Goal: Task Accomplishment & Management: Manage account settings

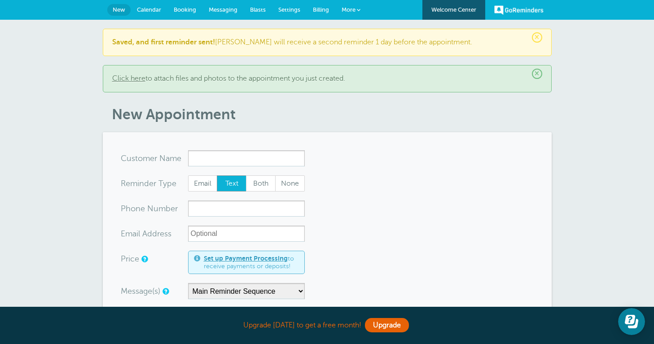
click at [325, 9] on span "Billing" at bounding box center [321, 9] width 16 height 7
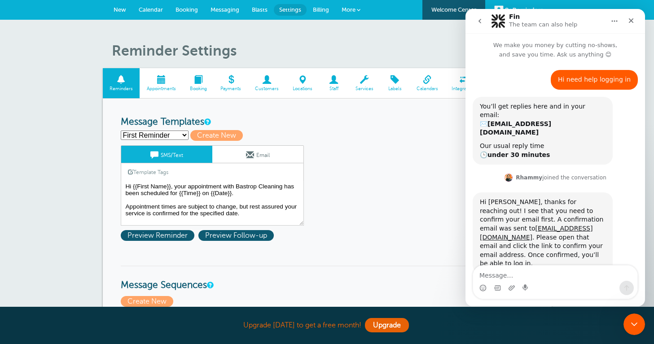
scroll to position [493, 0]
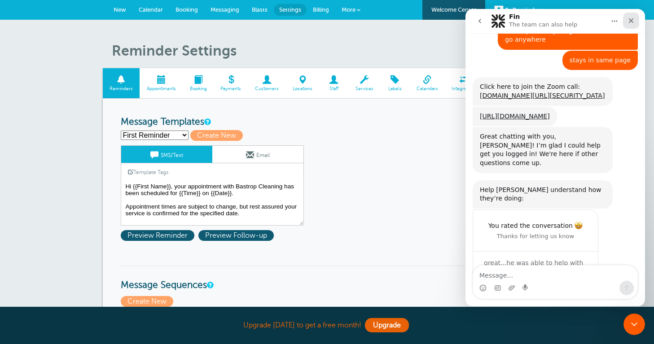
click at [631, 24] on icon "Close" at bounding box center [631, 20] width 7 height 7
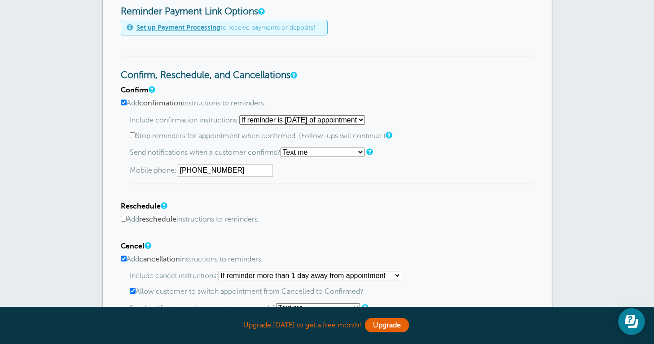
scroll to position [402, 0]
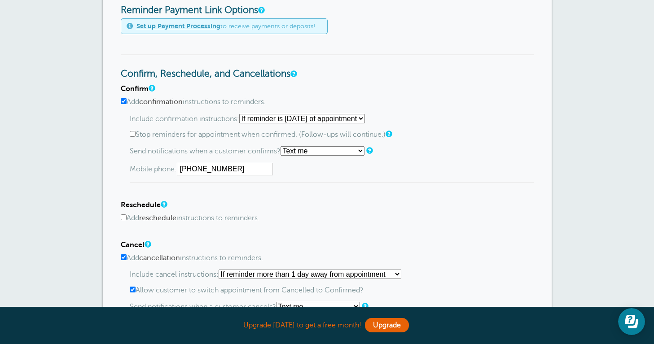
select select "2"
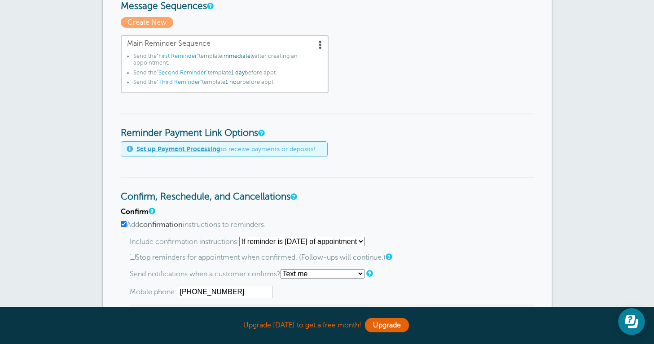
scroll to position [281, 0]
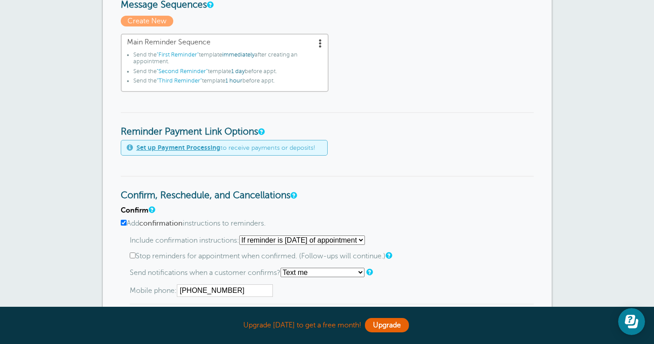
click at [241, 69] on span "1 day" at bounding box center [237, 71] width 13 height 6
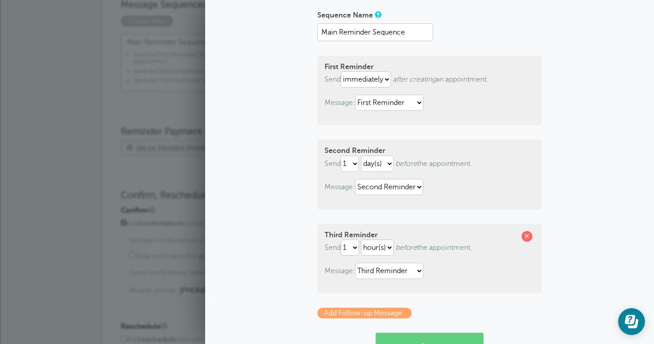
scroll to position [62, 0]
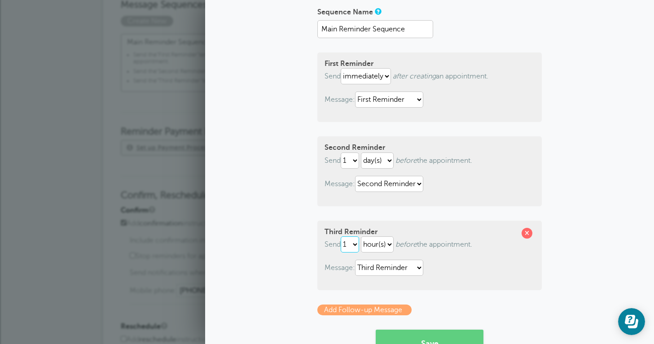
select select "2"
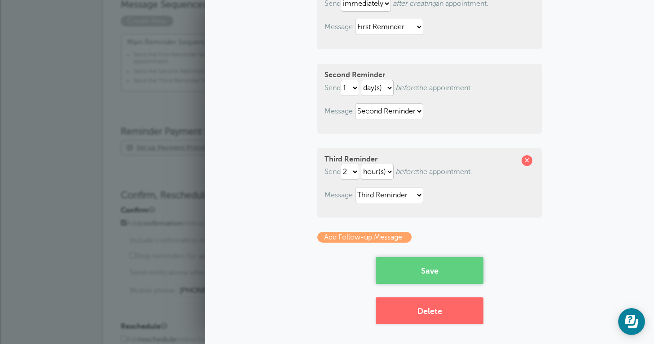
scroll to position [132, 0]
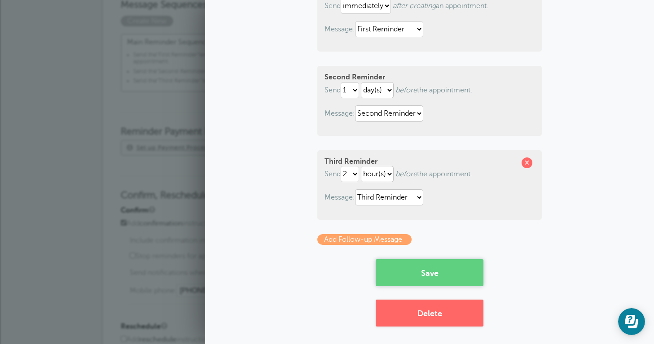
click at [422, 277] on button "Save" at bounding box center [430, 273] width 108 height 27
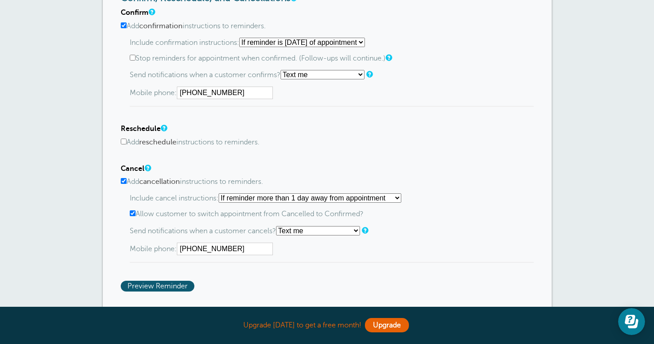
scroll to position [508, 0]
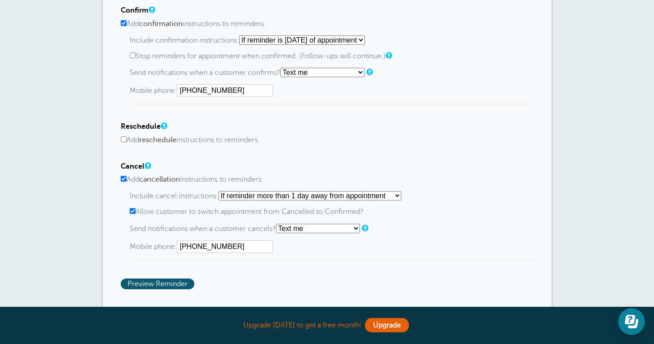
click at [127, 137] on label "Add reschedule instructions to reminders." at bounding box center [327, 140] width 413 height 9
click at [127, 137] on input "Add reschedule instructions to reminders." at bounding box center [124, 140] width 6 height 6
checkbox input "true"
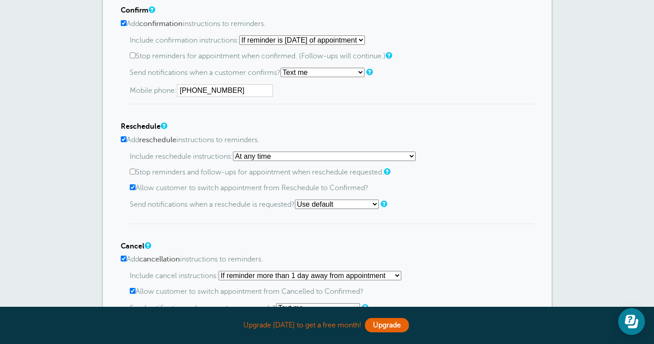
select select "1"
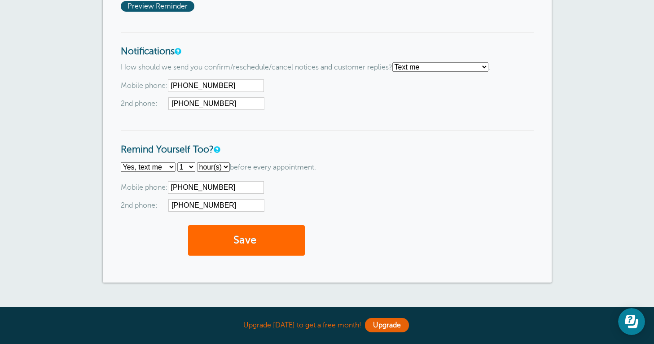
scroll to position [868, 0]
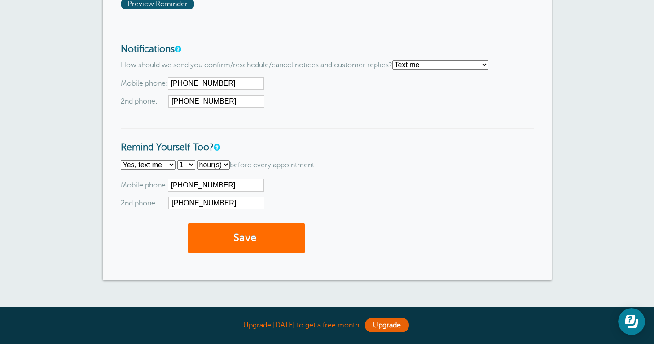
click at [259, 232] on span "submit" at bounding box center [257, 238] width 3 height 12
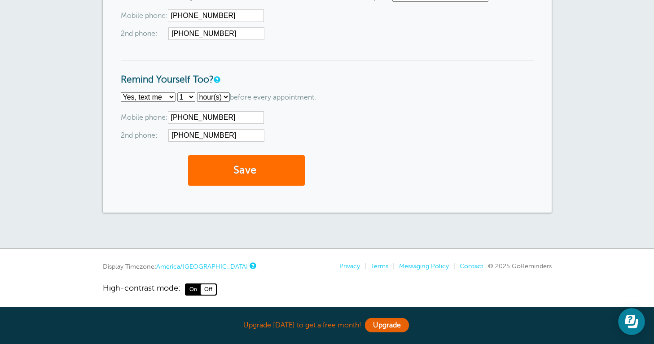
scroll to position [935, 0]
click at [227, 168] on button "Save" at bounding box center [246, 171] width 117 height 31
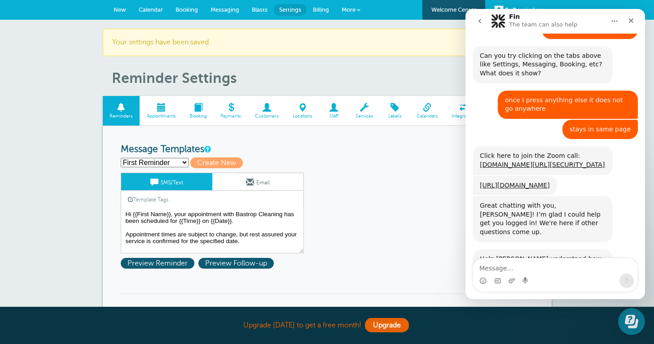
scroll to position [501, 0]
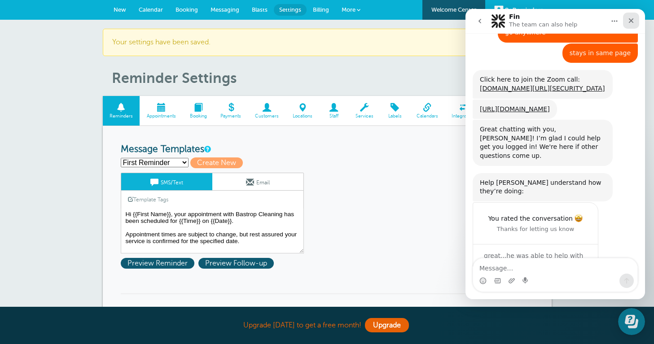
click at [633, 25] on div "Close" at bounding box center [631, 21] width 16 height 16
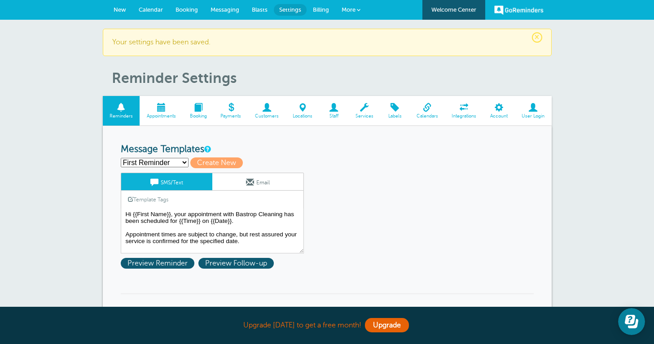
scroll to position [0, 0]
click at [162, 111] on span at bounding box center [161, 107] width 43 height 9
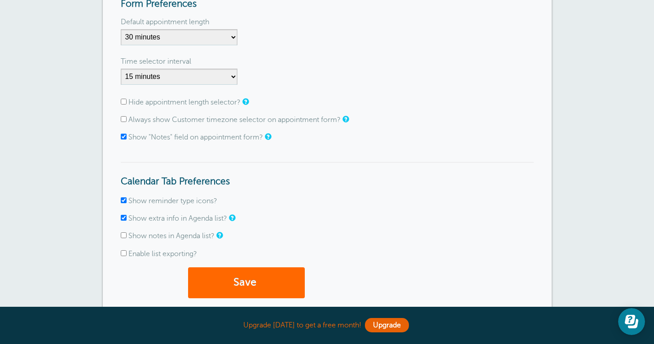
scroll to position [192, 0]
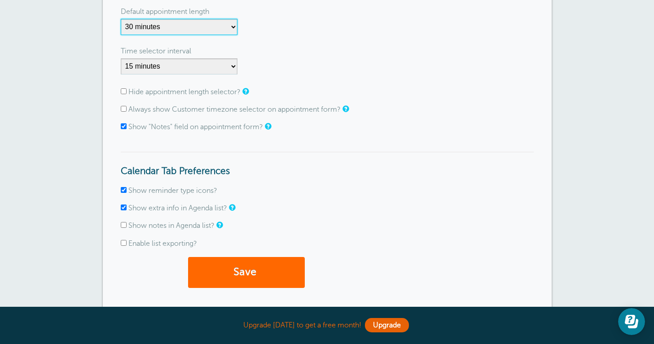
select select "90"
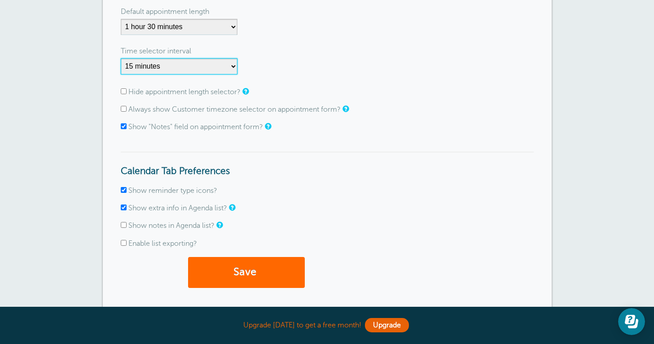
select select "30"
click at [123, 108] on input "Always show Customer timezone selector on appointment form?" at bounding box center [124, 109] width 6 height 6
checkbox input "true"
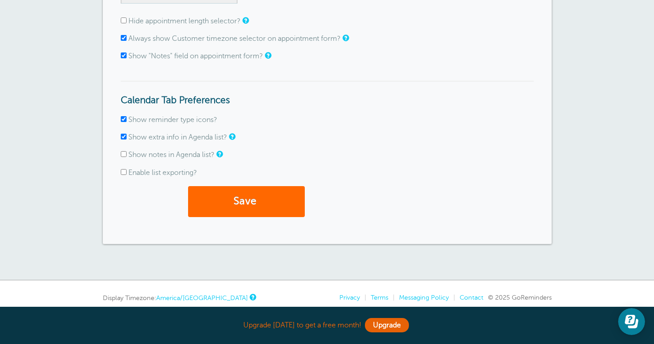
scroll to position [264, 0]
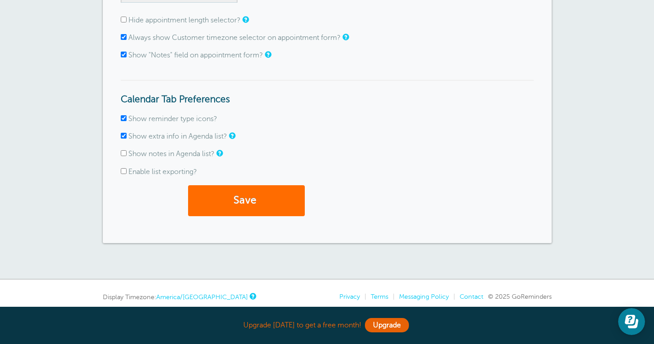
click at [253, 199] on button "Save" at bounding box center [246, 200] width 117 height 31
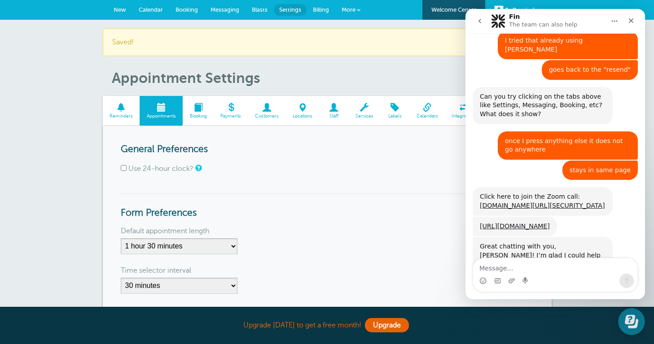
scroll to position [501, 0]
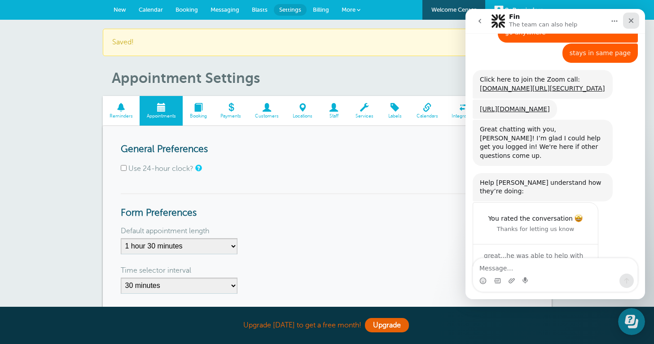
click at [630, 24] on icon "Close" at bounding box center [631, 20] width 7 height 7
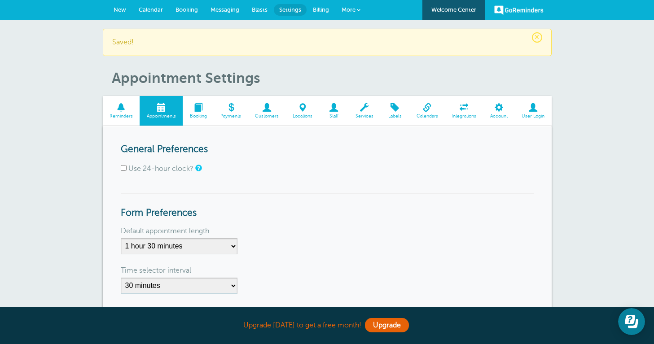
scroll to position [0, 0]
click at [194, 116] on span "Booking" at bounding box center [198, 116] width 22 height 5
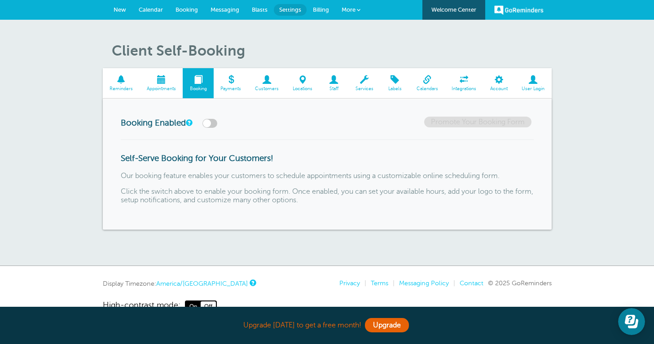
click at [334, 82] on span at bounding box center [333, 79] width 29 height 9
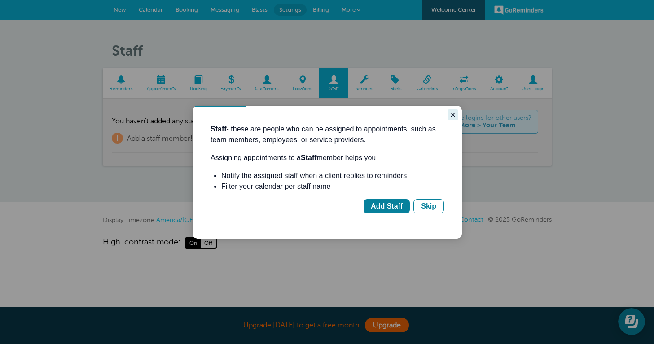
click at [451, 118] on icon "Close guide" at bounding box center [452, 114] width 7 height 7
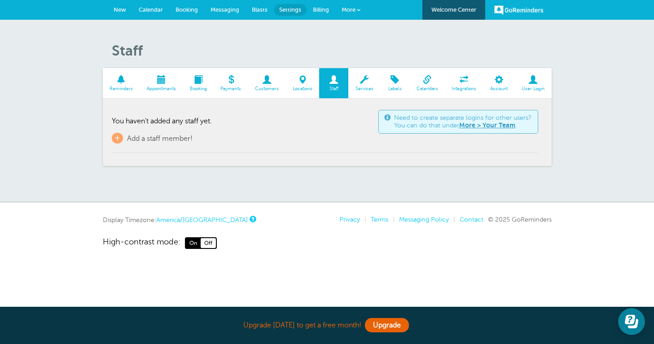
click at [122, 6] on span "New" at bounding box center [120, 9] width 13 height 7
